Goal: Task Accomplishment & Management: Complete application form

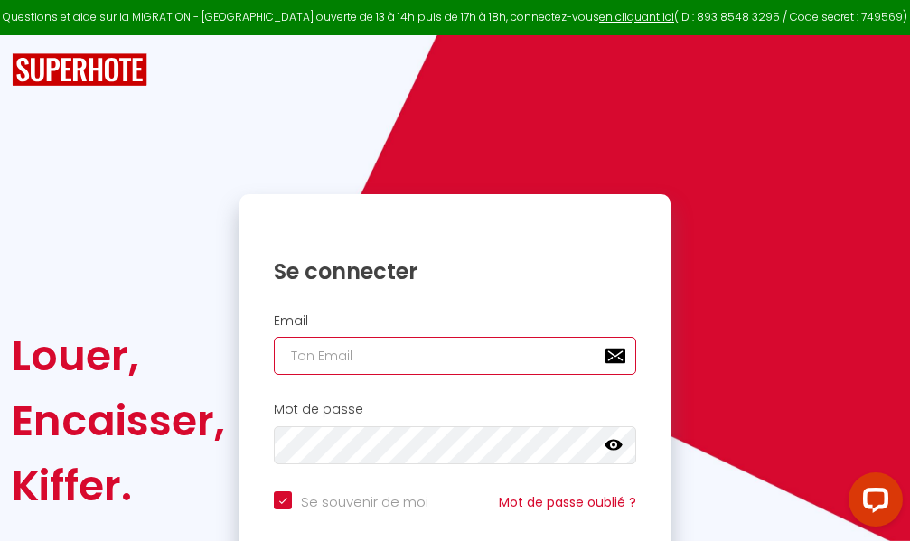
click at [399, 351] on input "email" at bounding box center [455, 356] width 362 height 38
type input "m"
checkbox input "true"
type input "ma"
checkbox input "true"
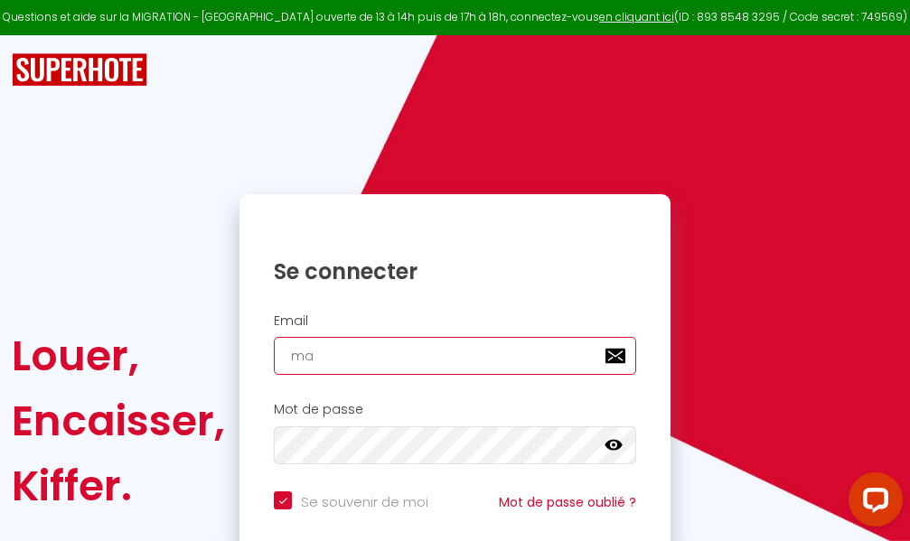
type input "mar"
checkbox input "true"
type input "marc"
checkbox input "true"
type input "marcd"
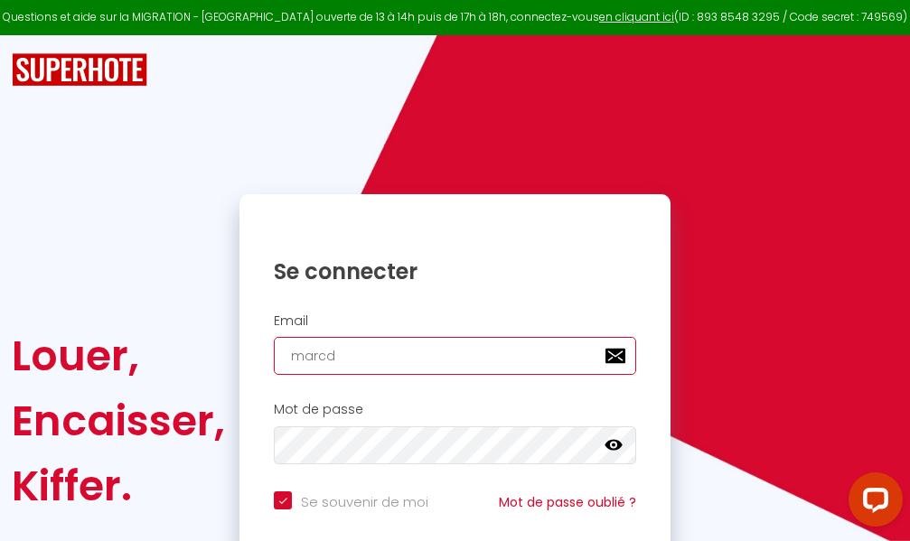
checkbox input "true"
type input "marcdp"
checkbox input "true"
type input "marcdpo"
checkbox input "true"
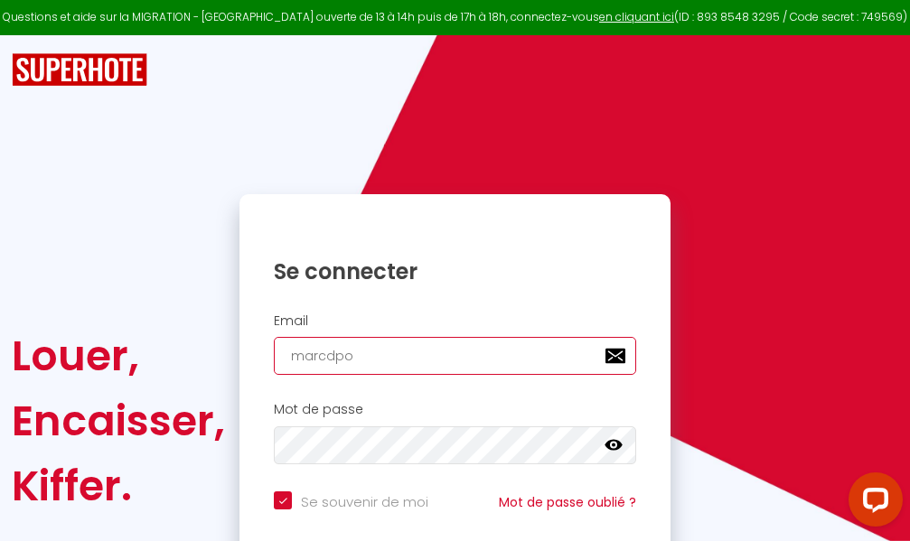
type input "marcdpoz"
checkbox input "true"
type input "marcdpoz."
checkbox input "true"
type input "marcdpoz.l"
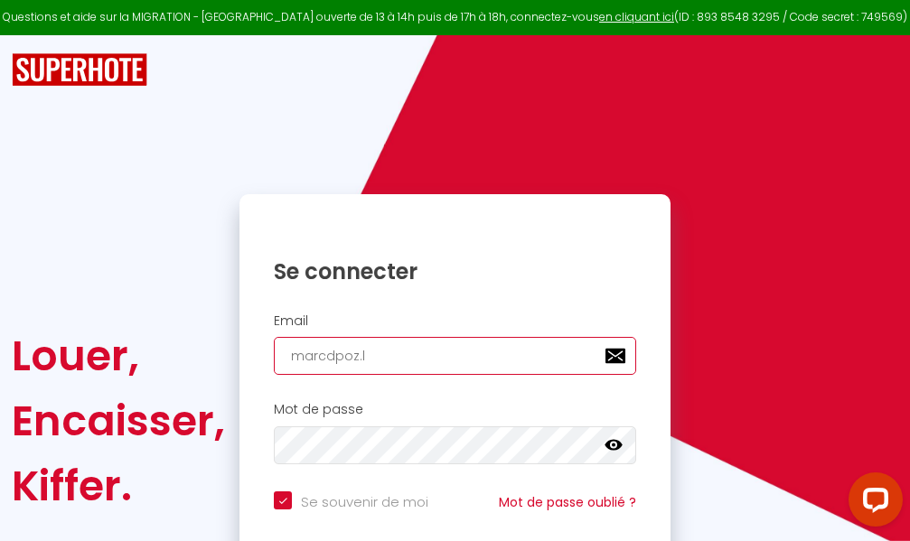
checkbox input "true"
type input "marcdpoz.lo"
checkbox input "true"
type input "marcdpoz.loc"
checkbox input "true"
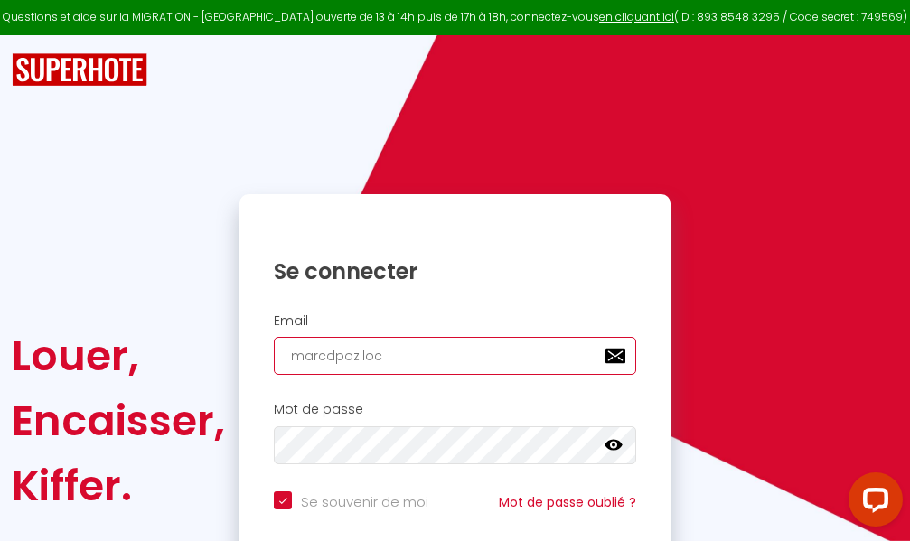
type input "marcdpoz.loca"
checkbox input "true"
type input "marcdpoz.locat"
checkbox input "true"
type input "marcdpoz.locati"
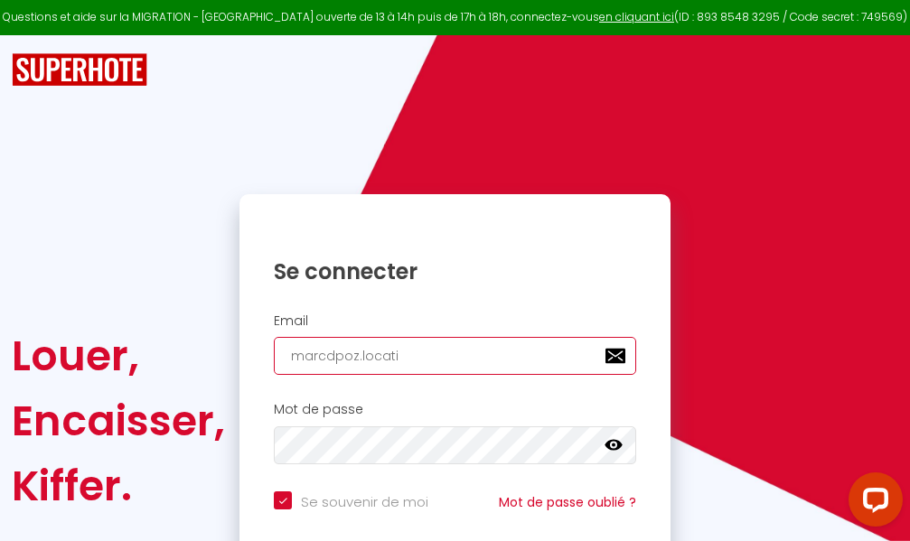
checkbox input "true"
type input "marcdpoz.locatio"
checkbox input "true"
type input "marcdpoz.location"
checkbox input "true"
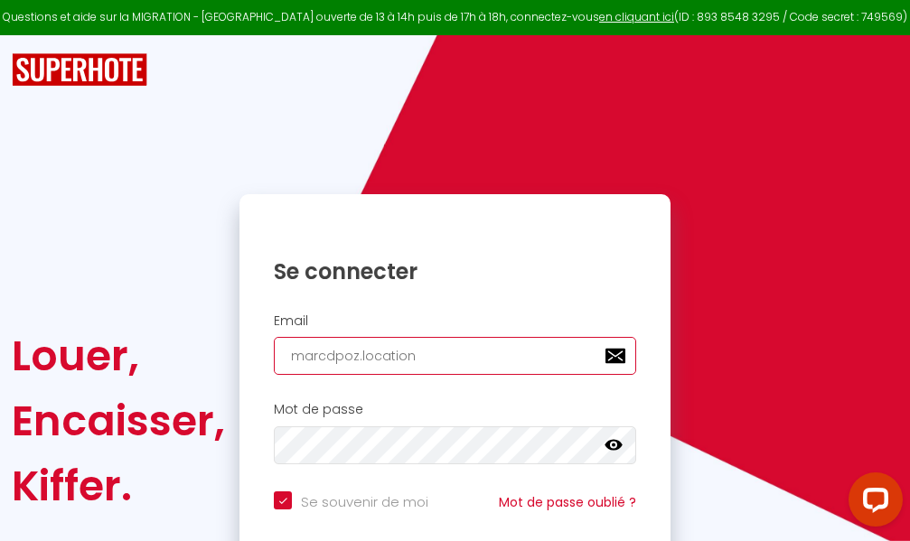
type input "marcdpoz.location@"
checkbox input "true"
type input "marcdpoz.location@g"
checkbox input "true"
type input "marcdpoz.location@gm"
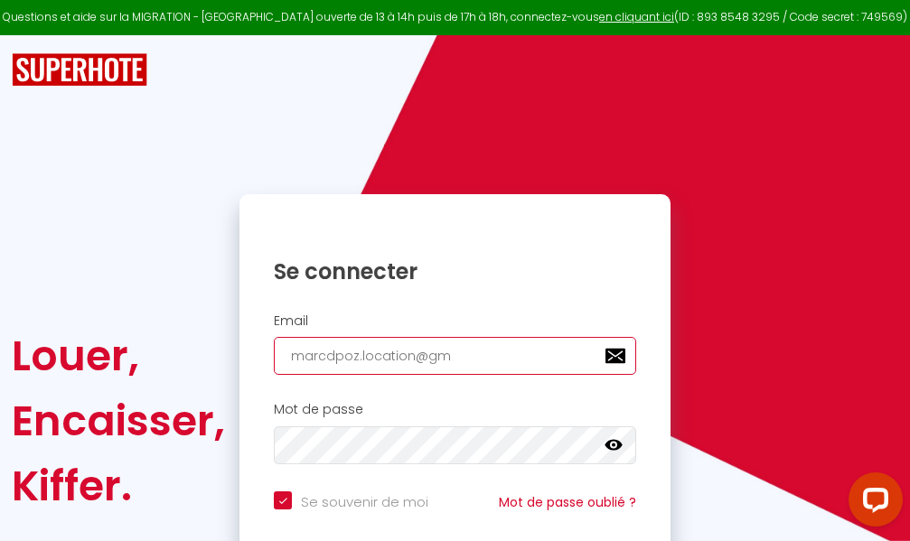
checkbox input "true"
type input "marcdpoz.location@gma"
checkbox input "true"
type input "marcdpoz.location@gmai"
checkbox input "true"
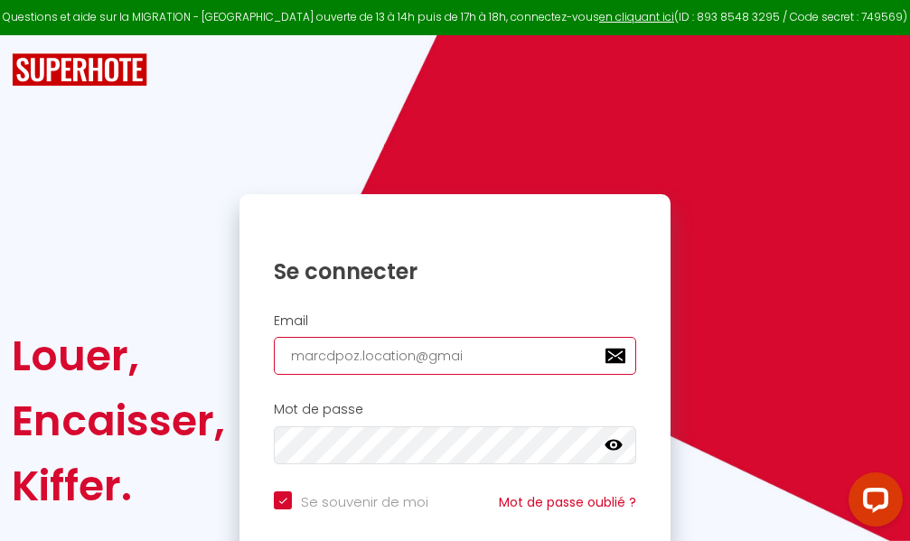
type input "[EMAIL_ADDRESS]"
checkbox input "true"
type input "[EMAIL_ADDRESS]."
checkbox input "true"
type input "marcdpoz.location@gmail.c"
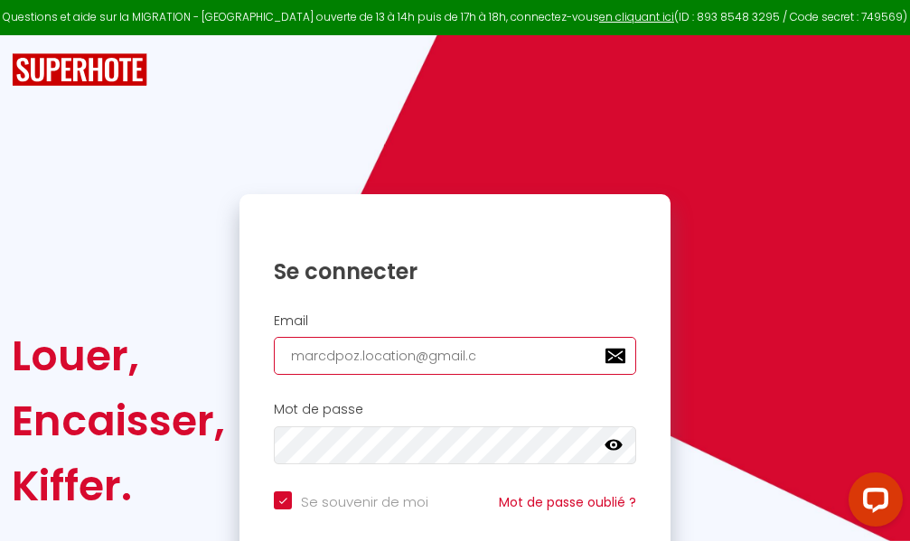
checkbox input "true"
type input "[EMAIL_ADDRESS][DOMAIN_NAME]"
checkbox input "true"
type input "[EMAIL_ADDRESS][DOMAIN_NAME]"
checkbox input "true"
